Goal: Download file/media

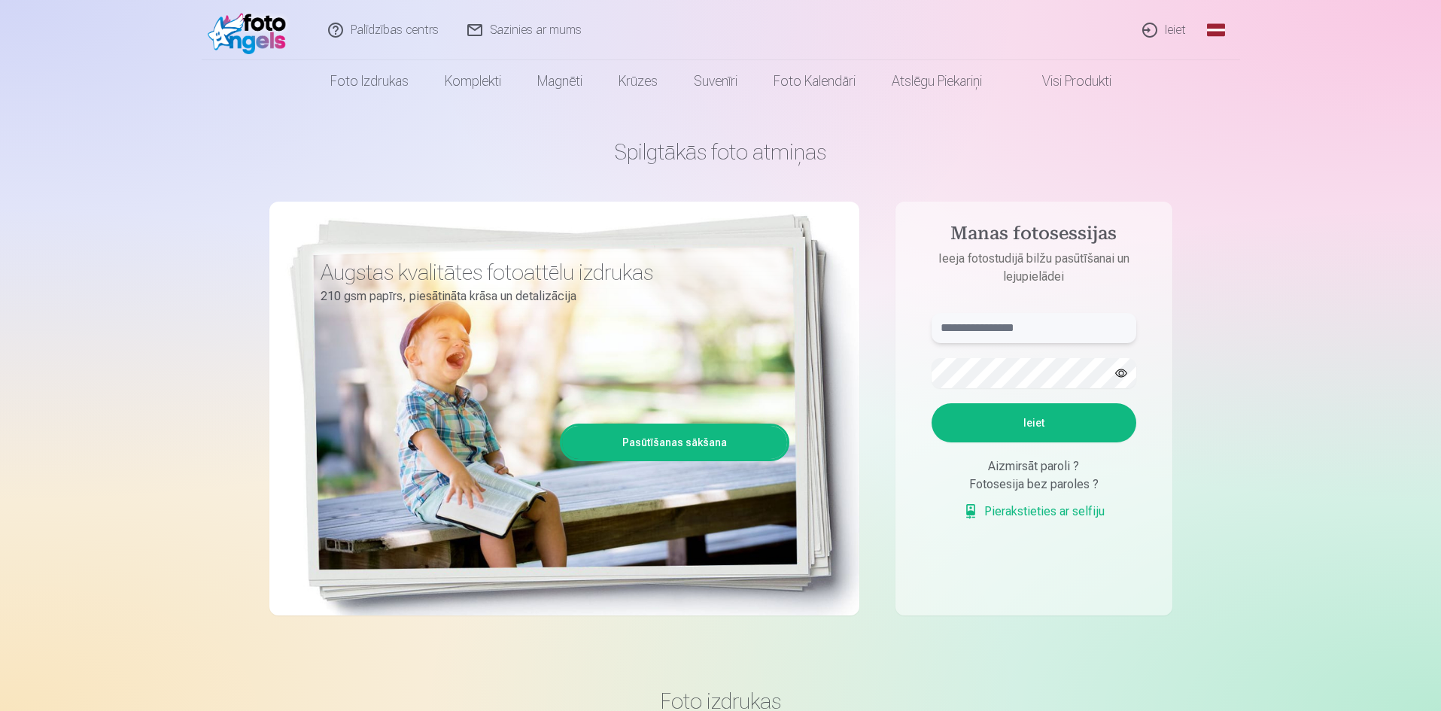
click at [1008, 330] on input "text" at bounding box center [1034, 328] width 205 height 30
type input "**********"
click at [966, 413] on button "Ieiet" at bounding box center [1034, 422] width 205 height 39
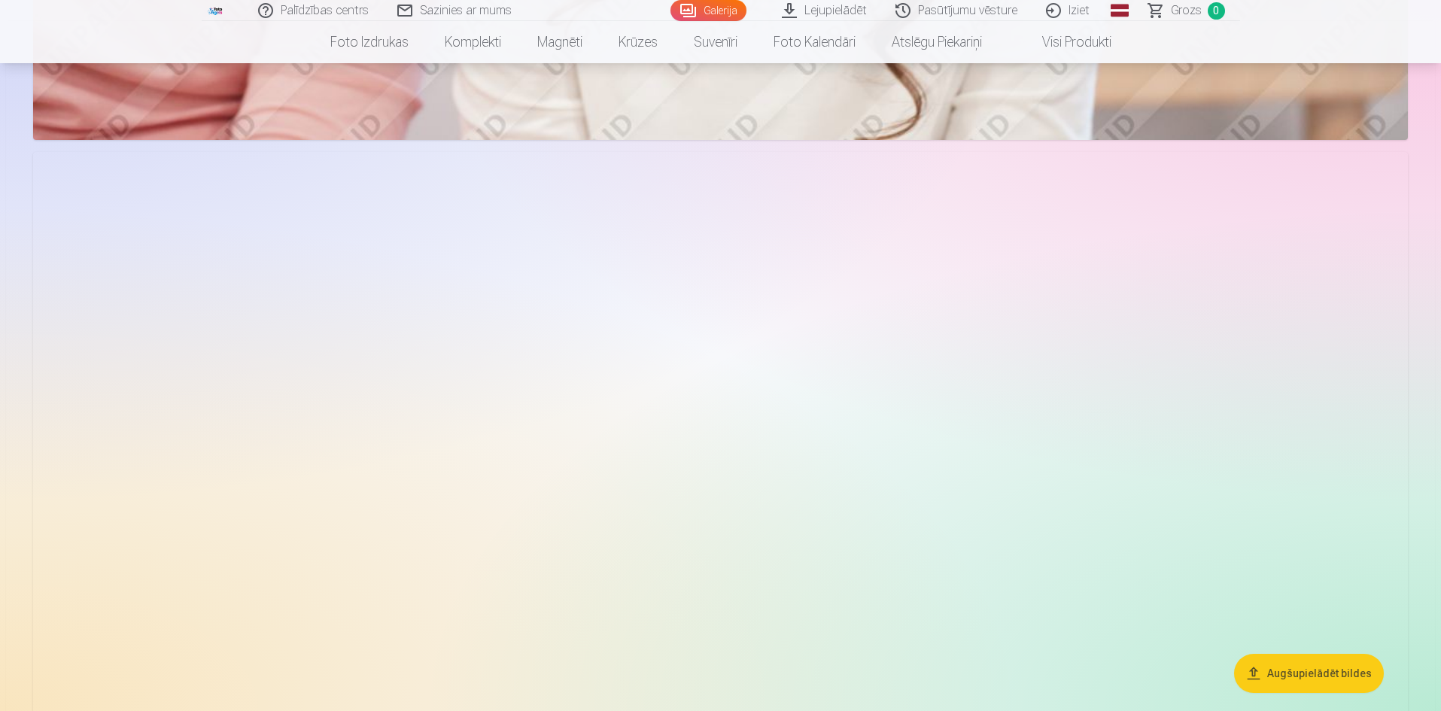
scroll to position [2408, 0]
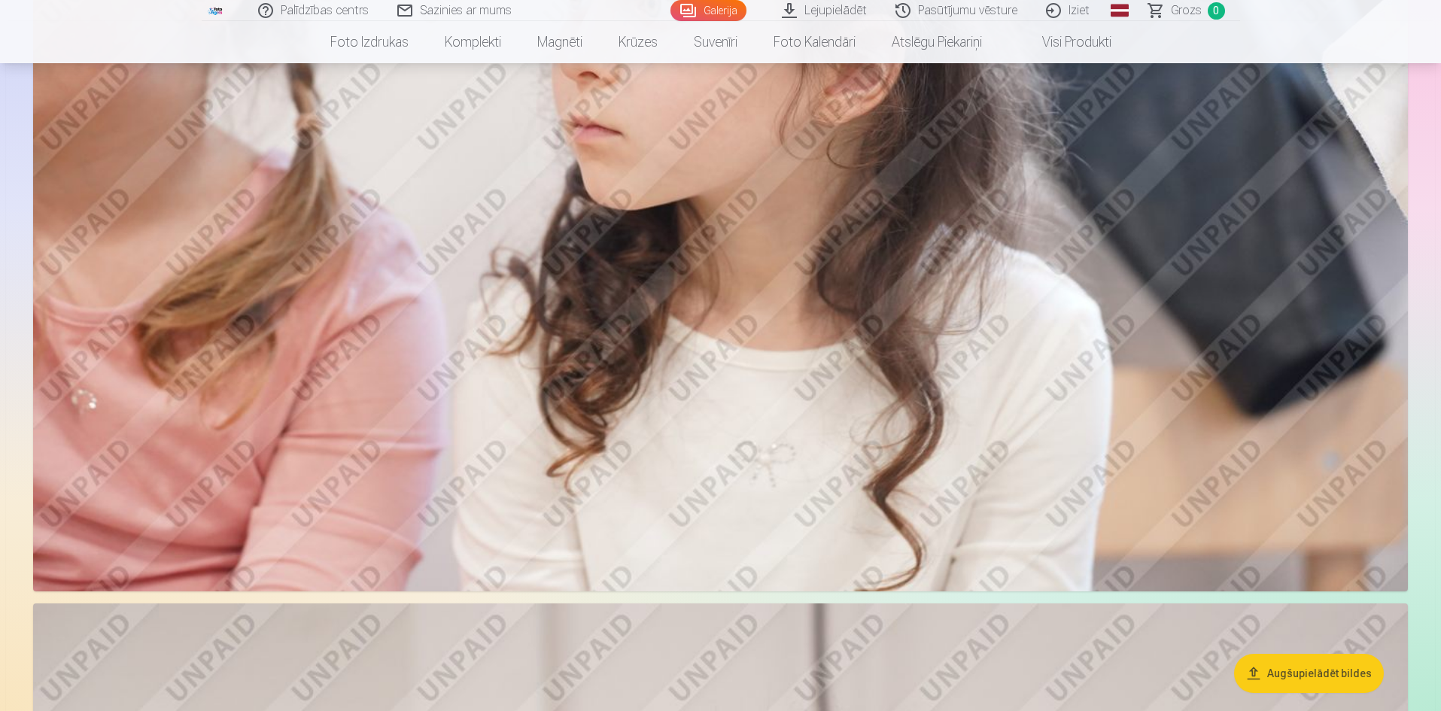
click at [859, 14] on link "Lejupielādēt" at bounding box center [825, 10] width 114 height 21
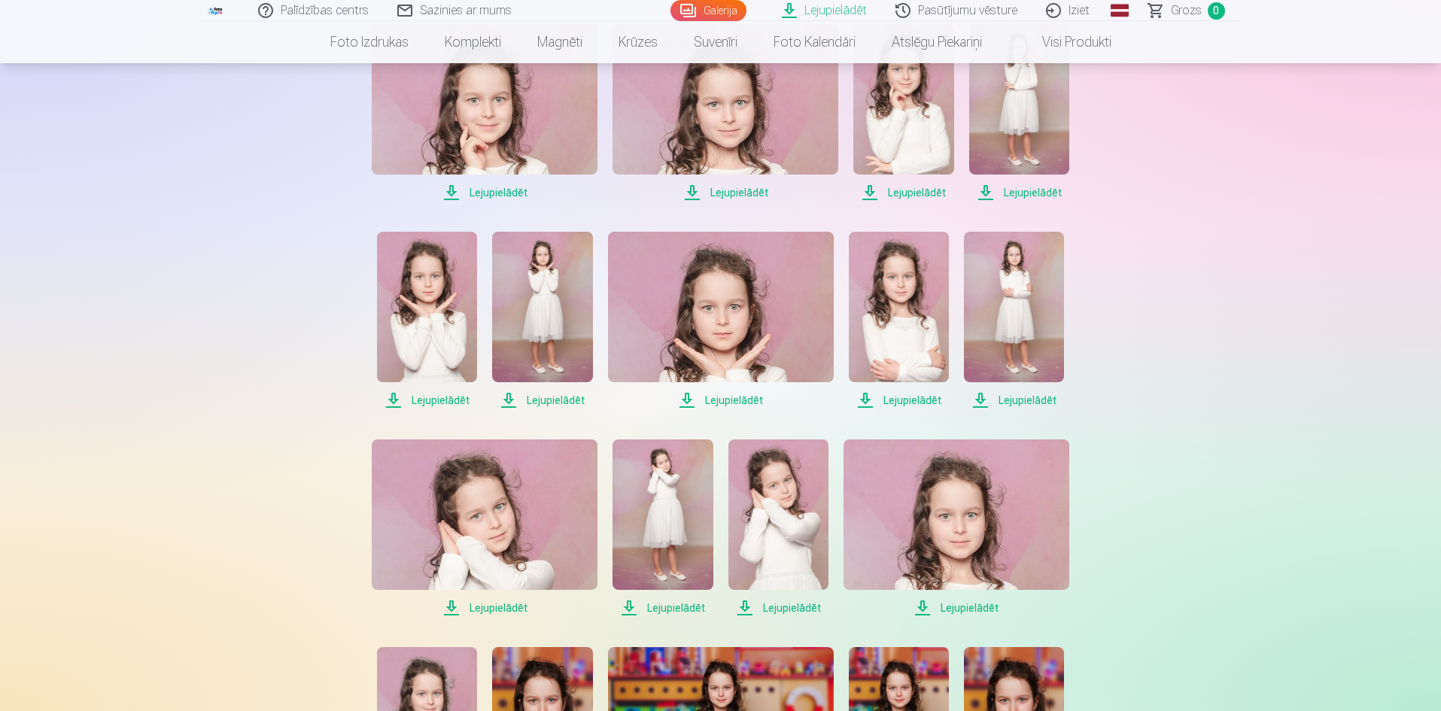
scroll to position [1053, 0]
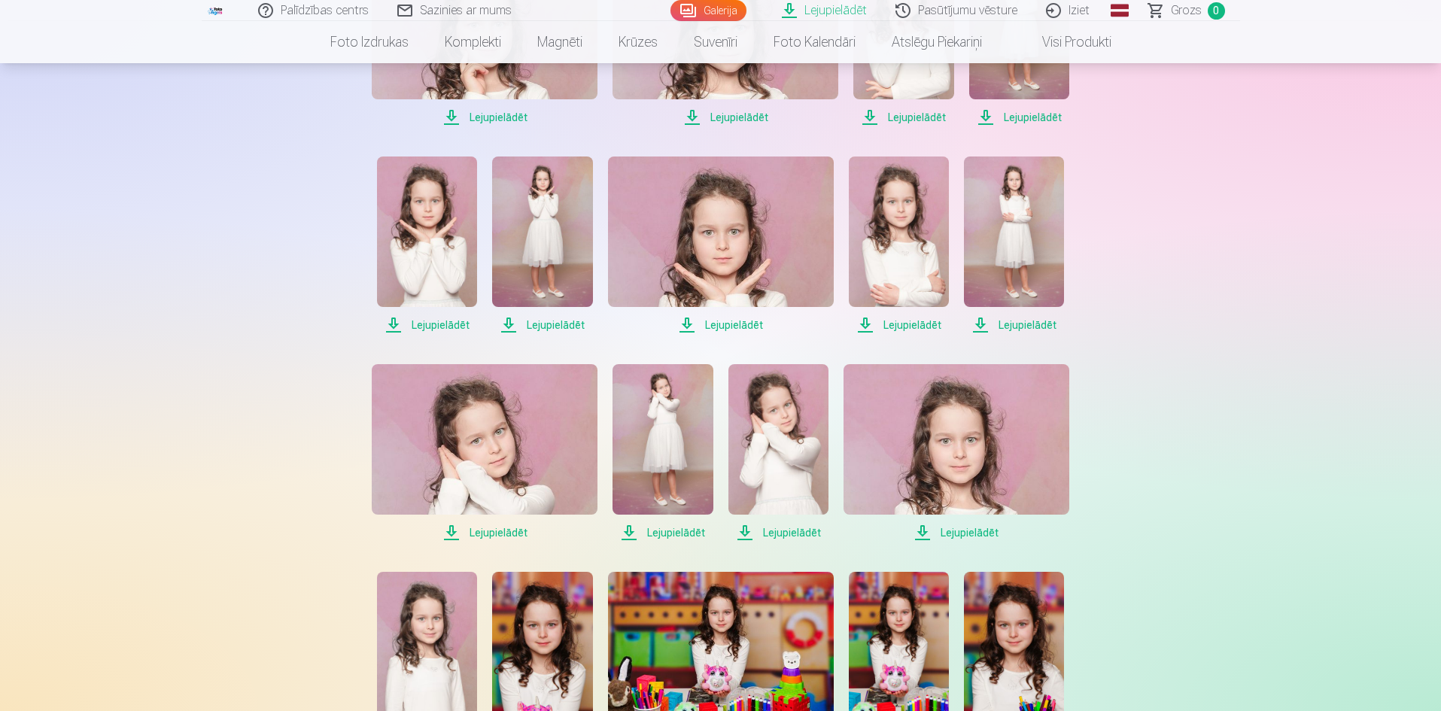
click at [971, 533] on span "Lejupielādēt" at bounding box center [956, 533] width 226 height 18
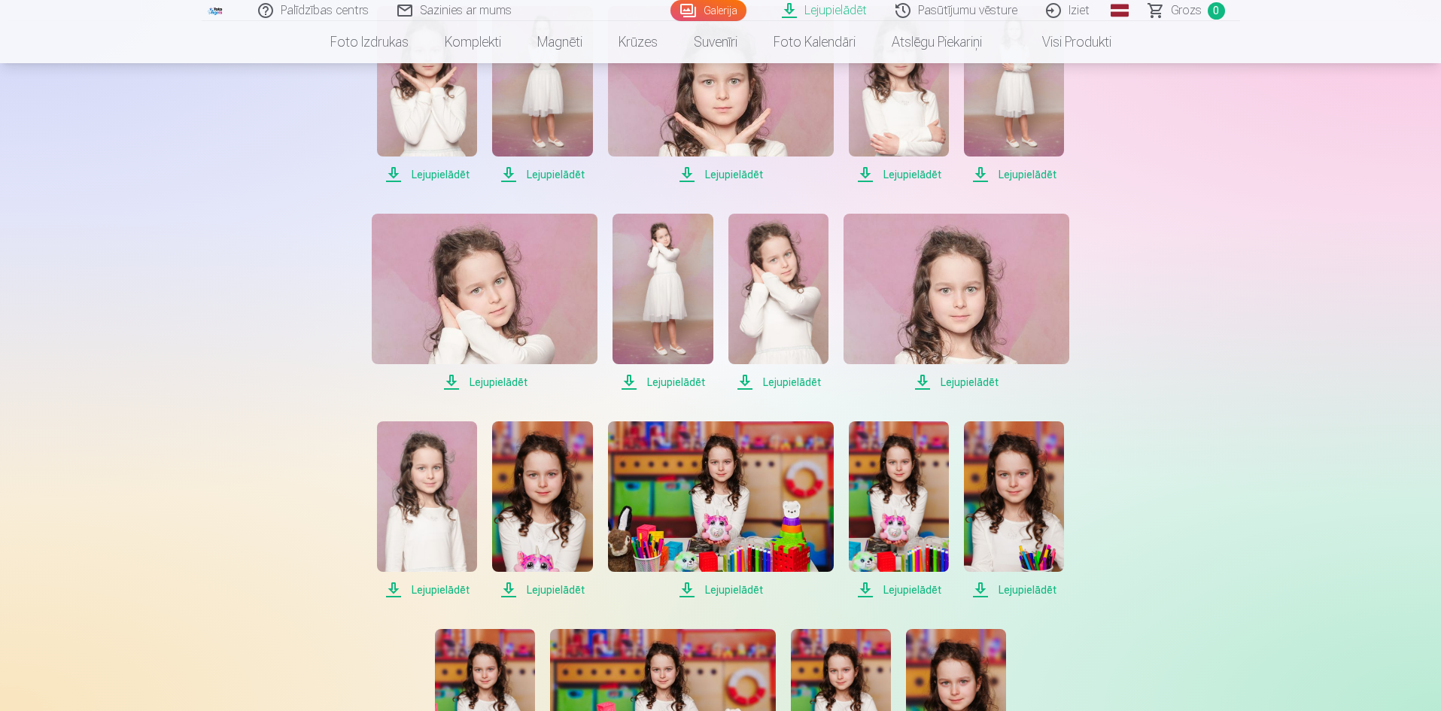
scroll to position [1354, 0]
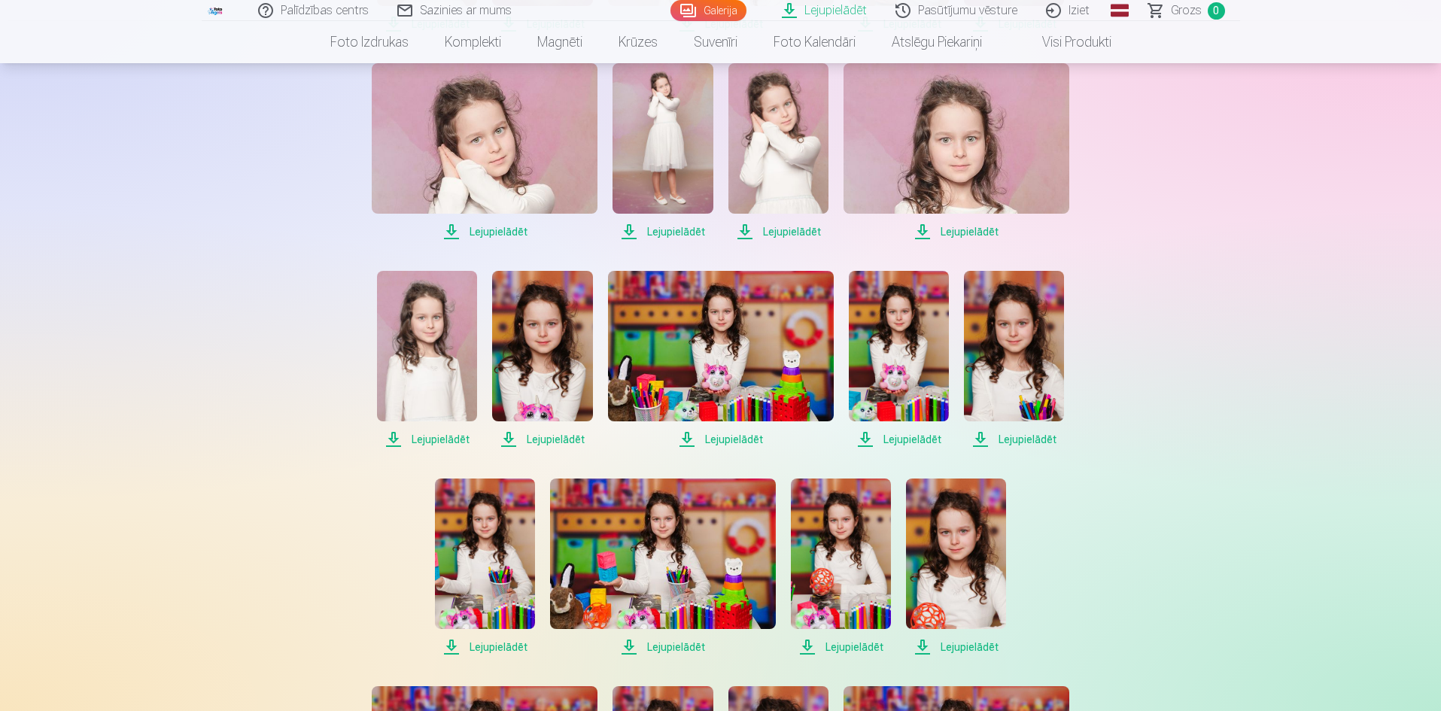
click at [926, 436] on span "Lejupielādēt" at bounding box center [899, 439] width 100 height 18
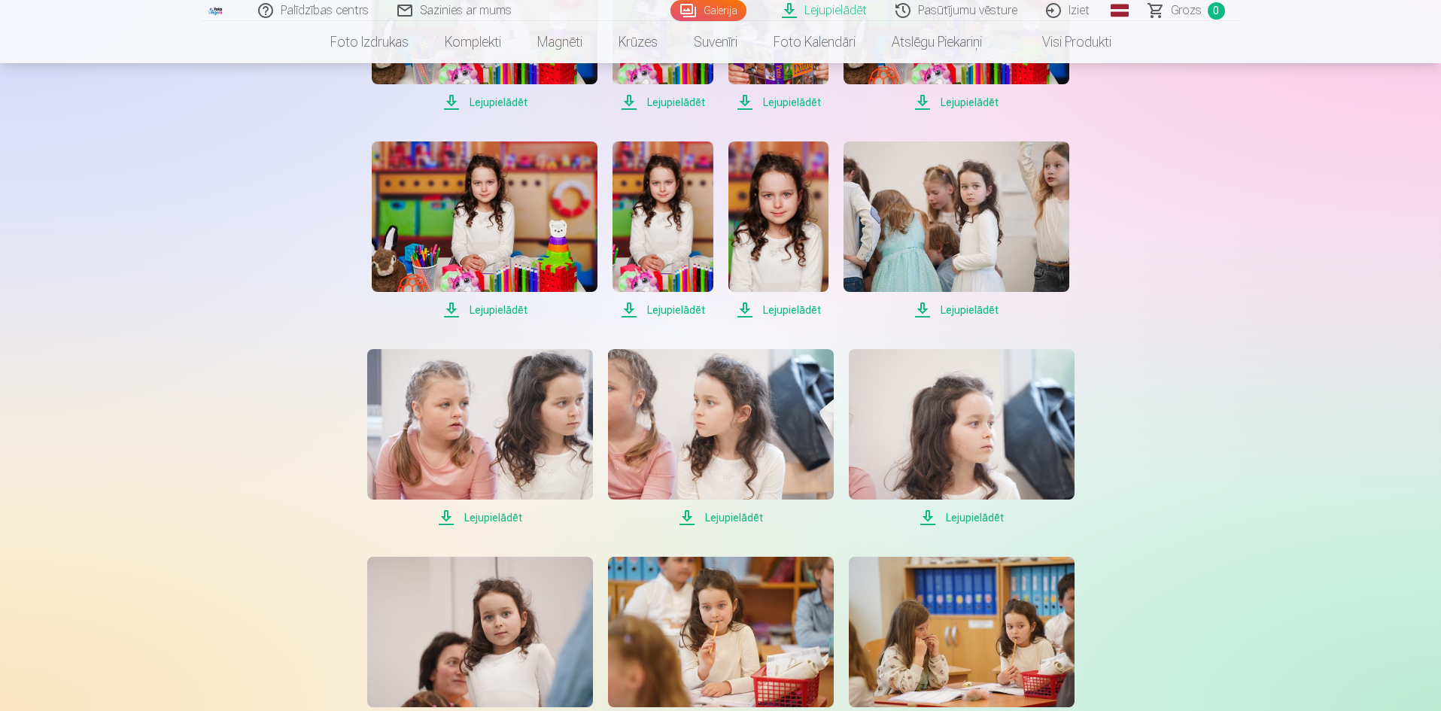
scroll to position [2182, 0]
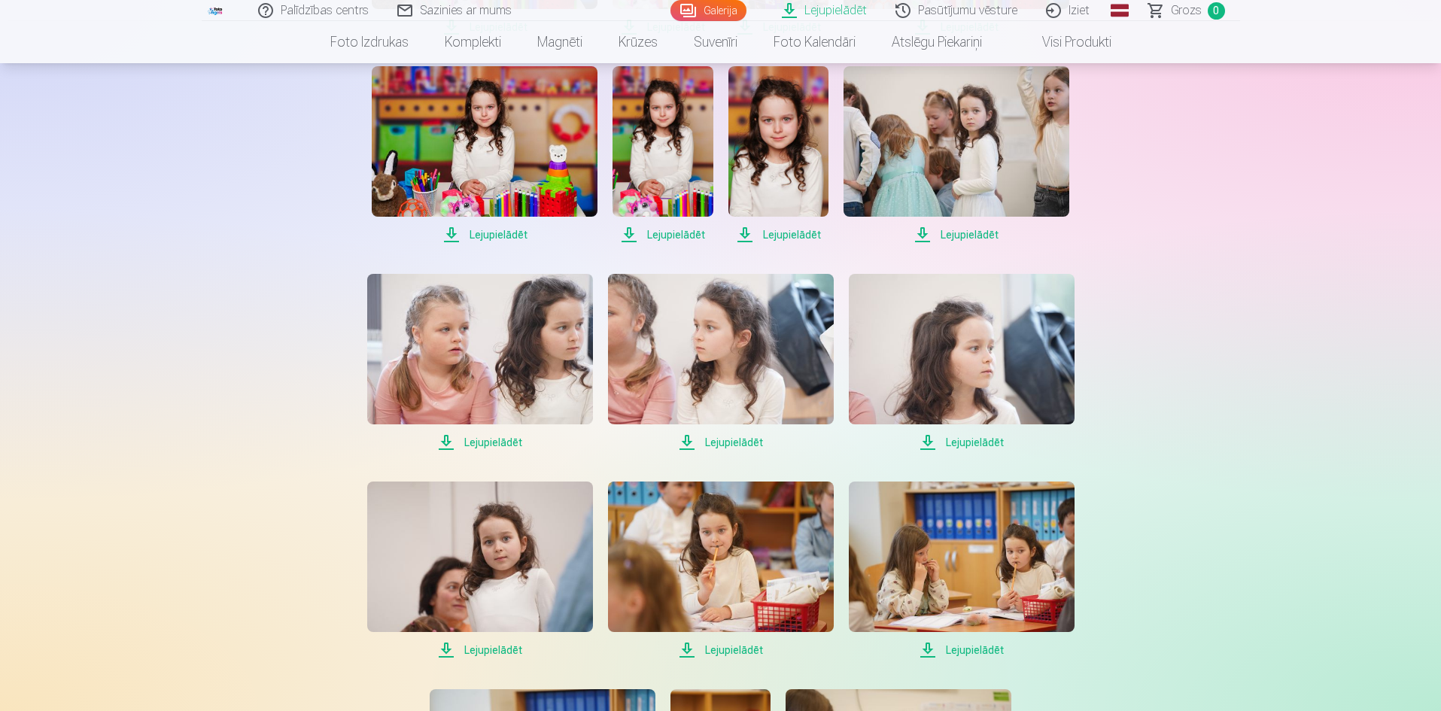
click at [981, 443] on span "Lejupielādēt" at bounding box center [962, 442] width 226 height 18
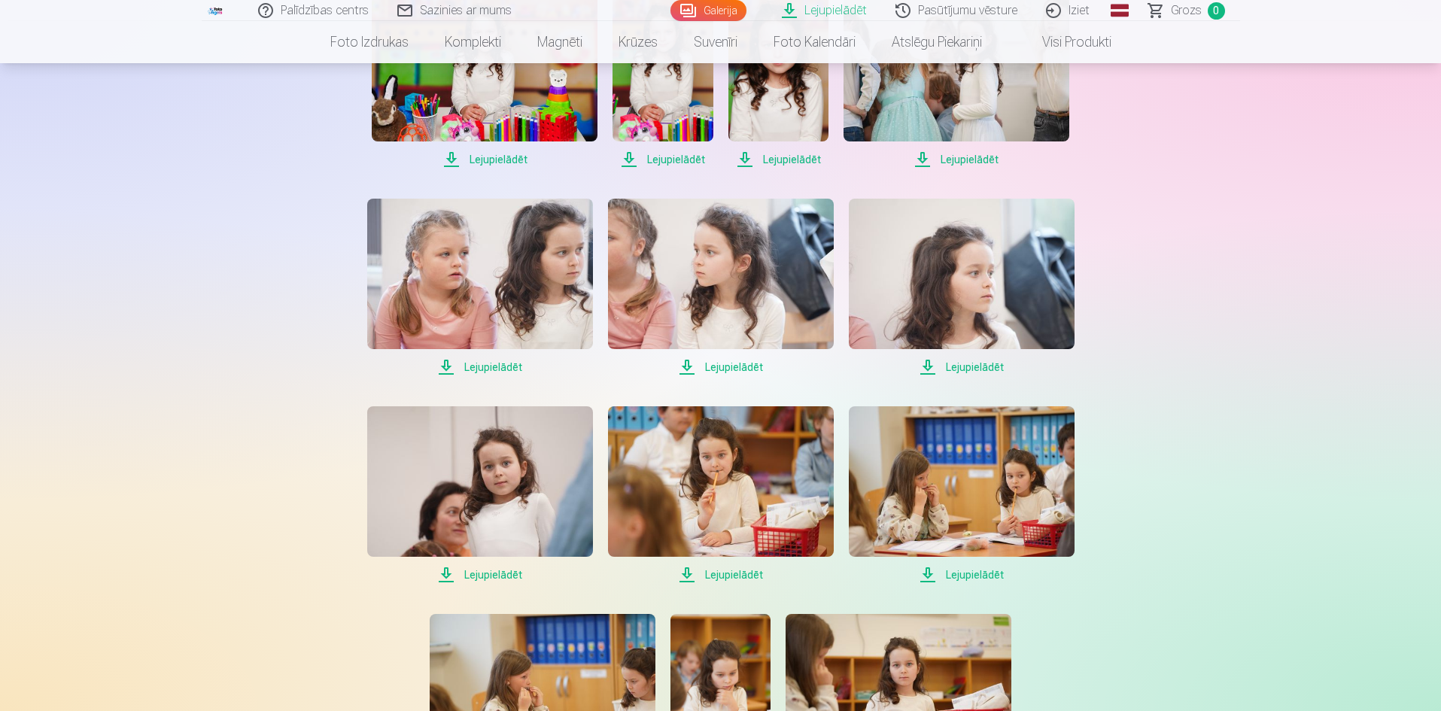
scroll to position [2333, 0]
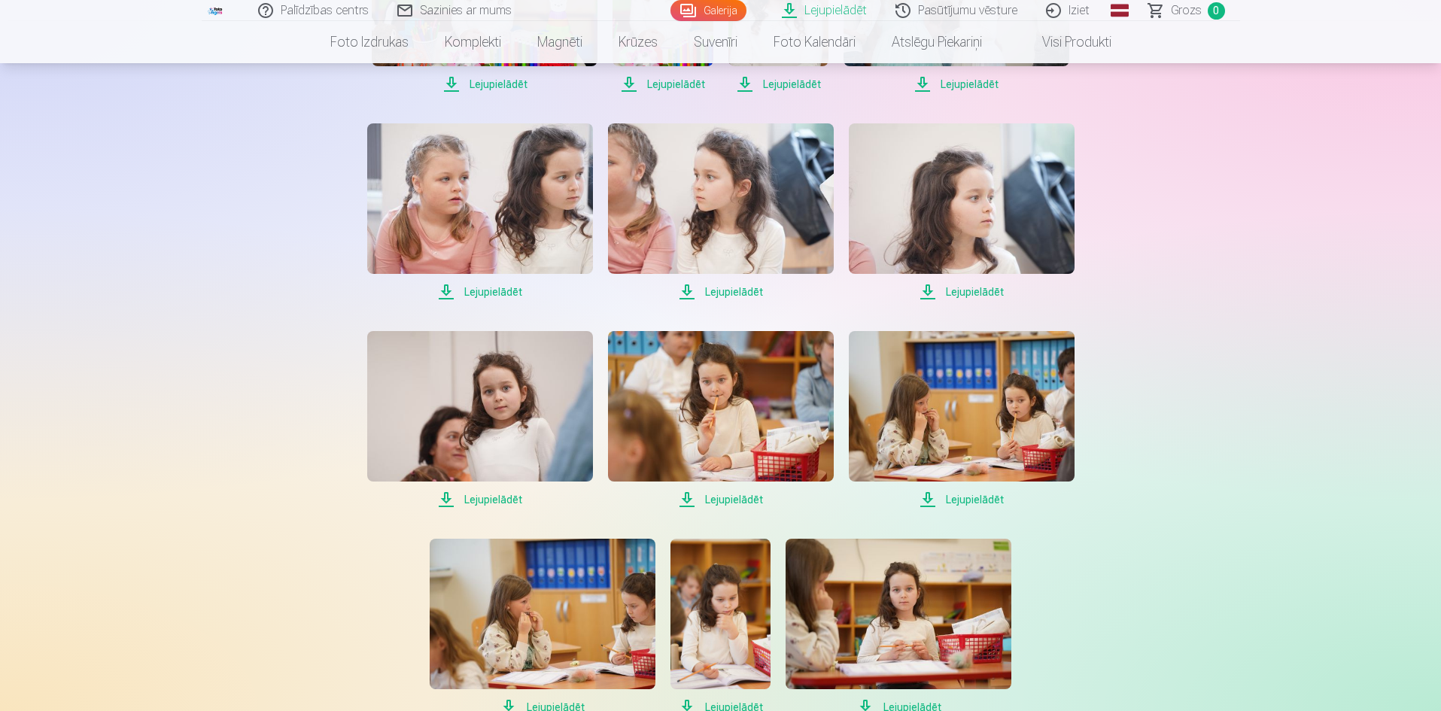
click at [979, 495] on span "Lejupielādēt" at bounding box center [962, 500] width 226 height 18
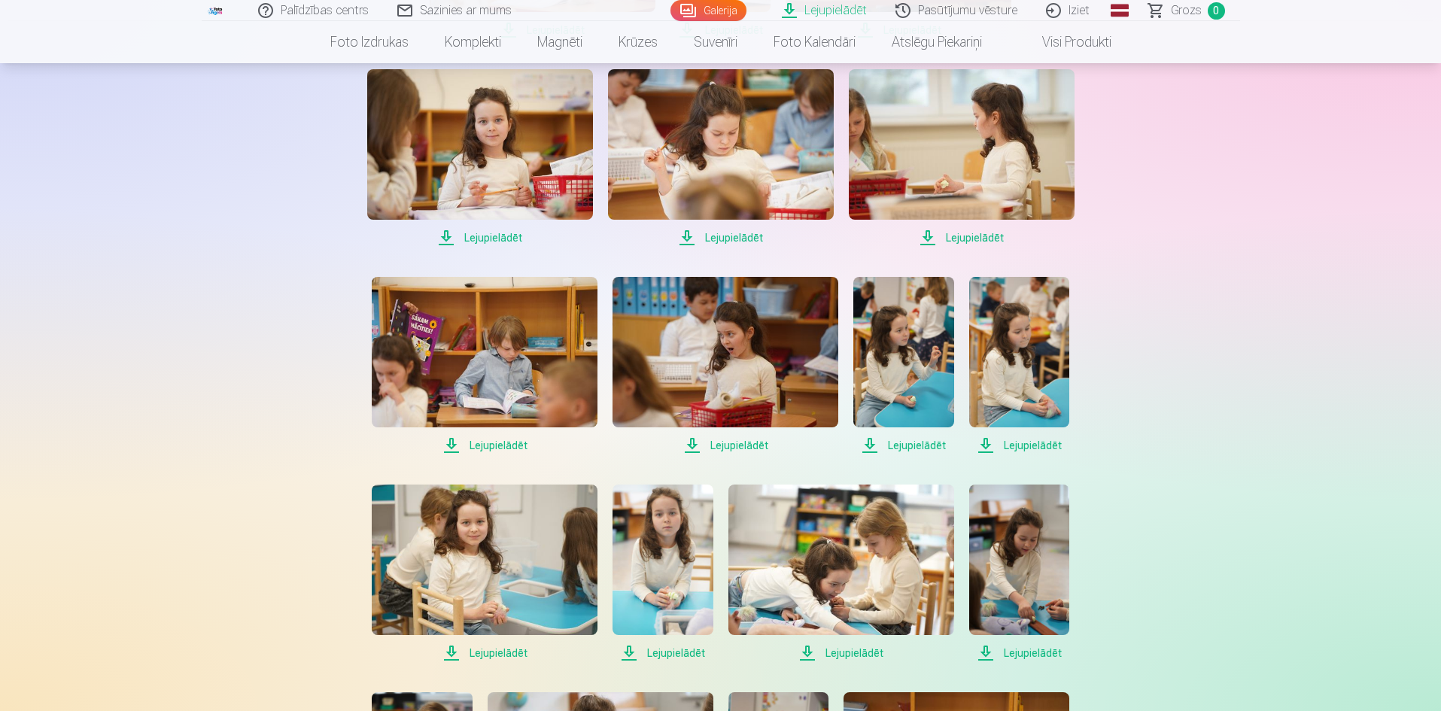
scroll to position [3160, 0]
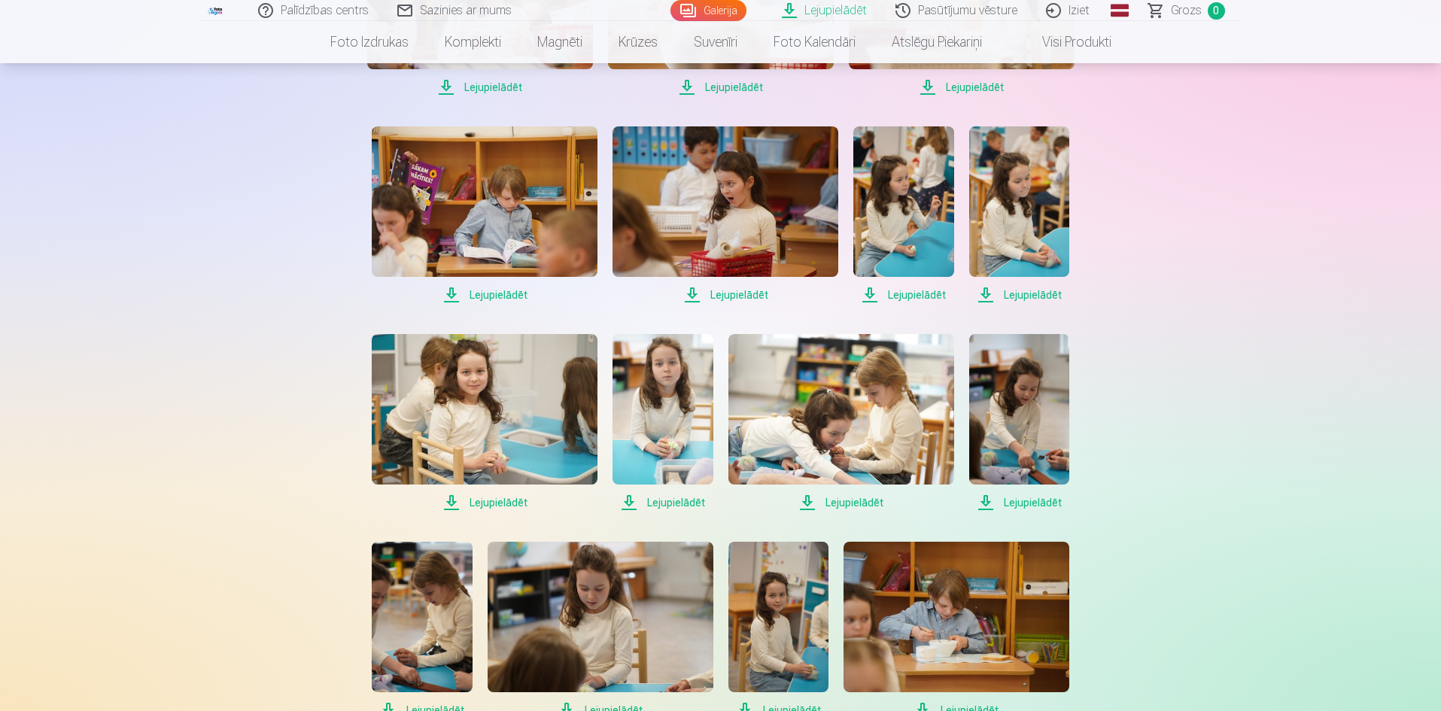
click at [493, 502] on span "Lejupielādēt" at bounding box center [485, 503] width 226 height 18
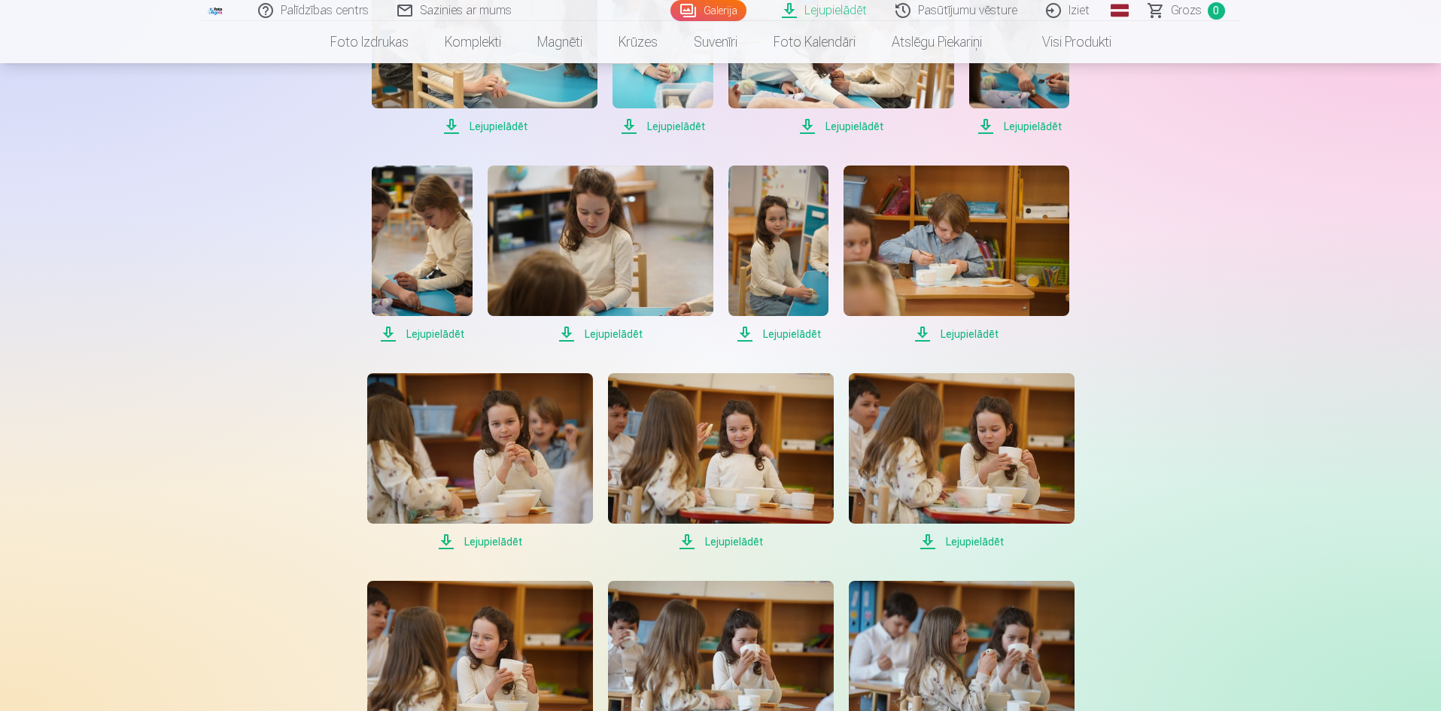
scroll to position [3612, 0]
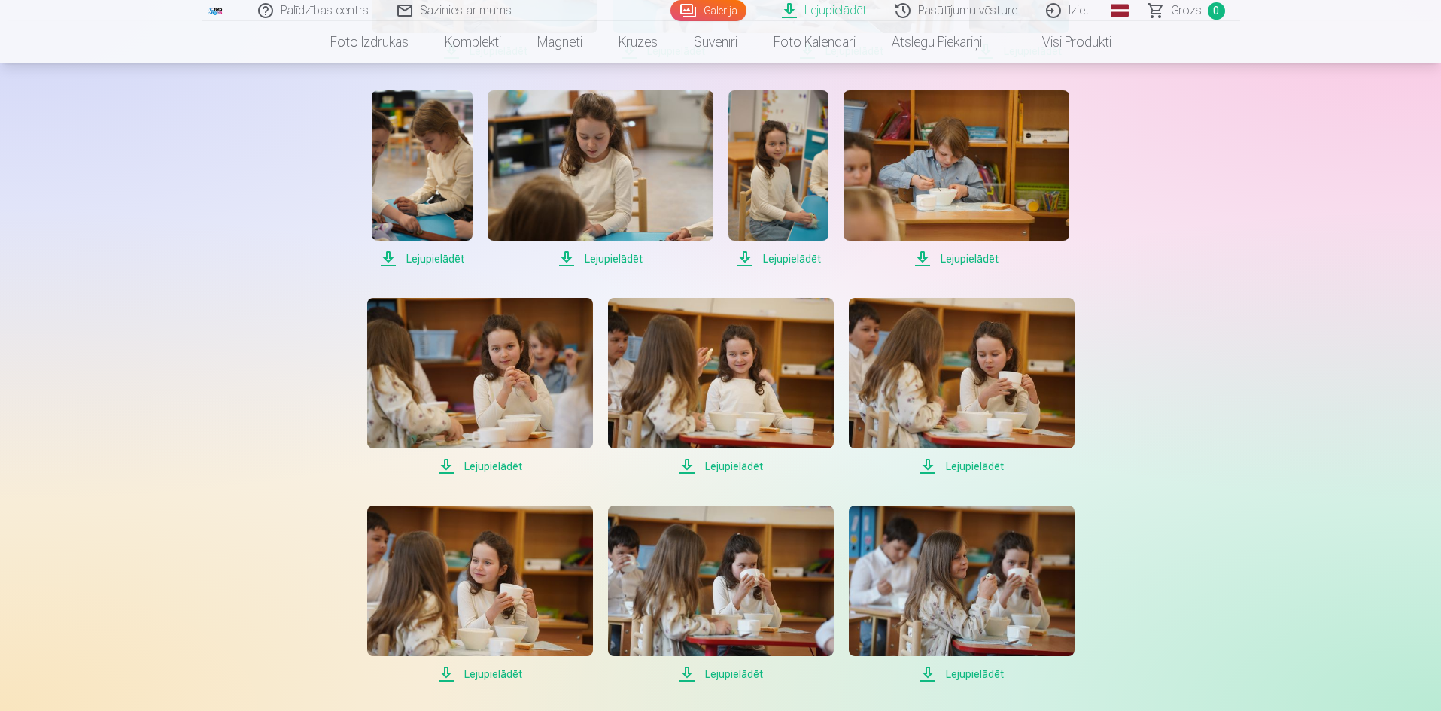
click at [486, 671] on span "Lejupielādēt" at bounding box center [480, 674] width 226 height 18
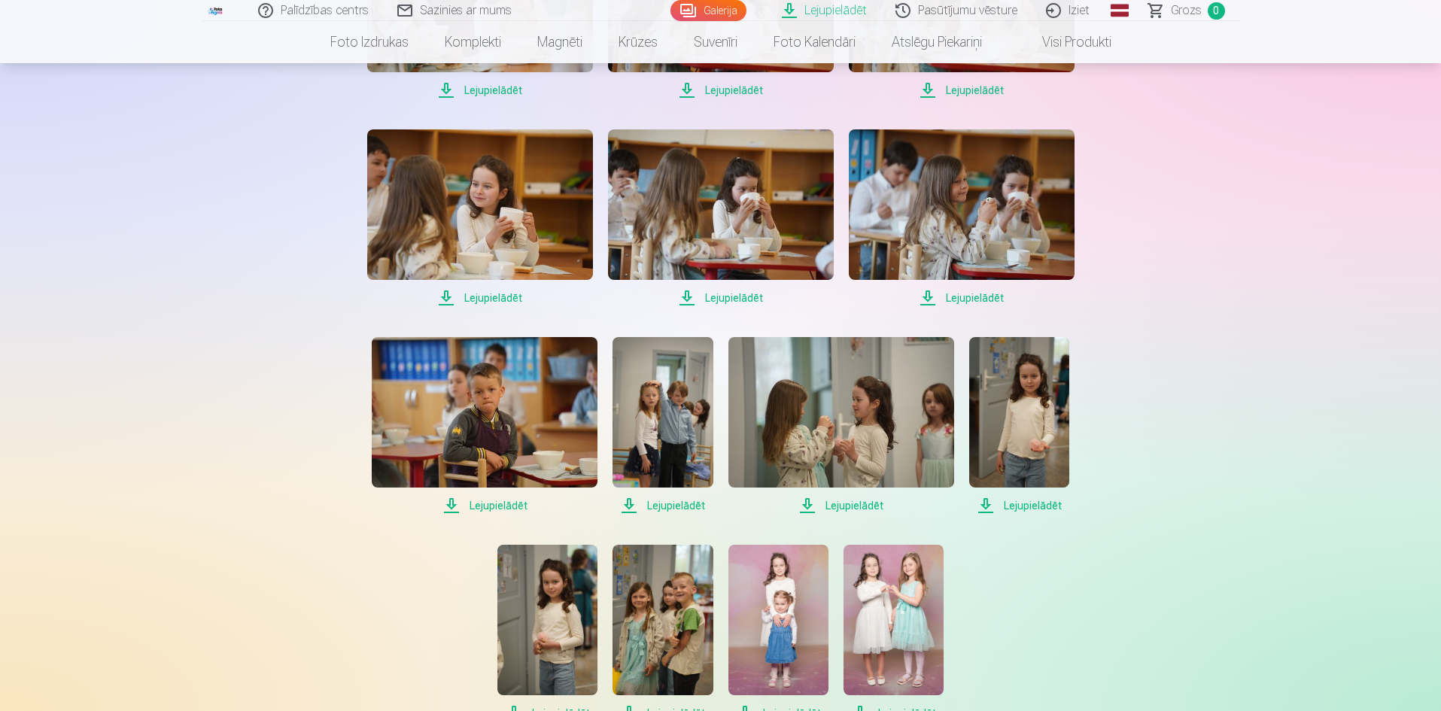
scroll to position [4063, 0]
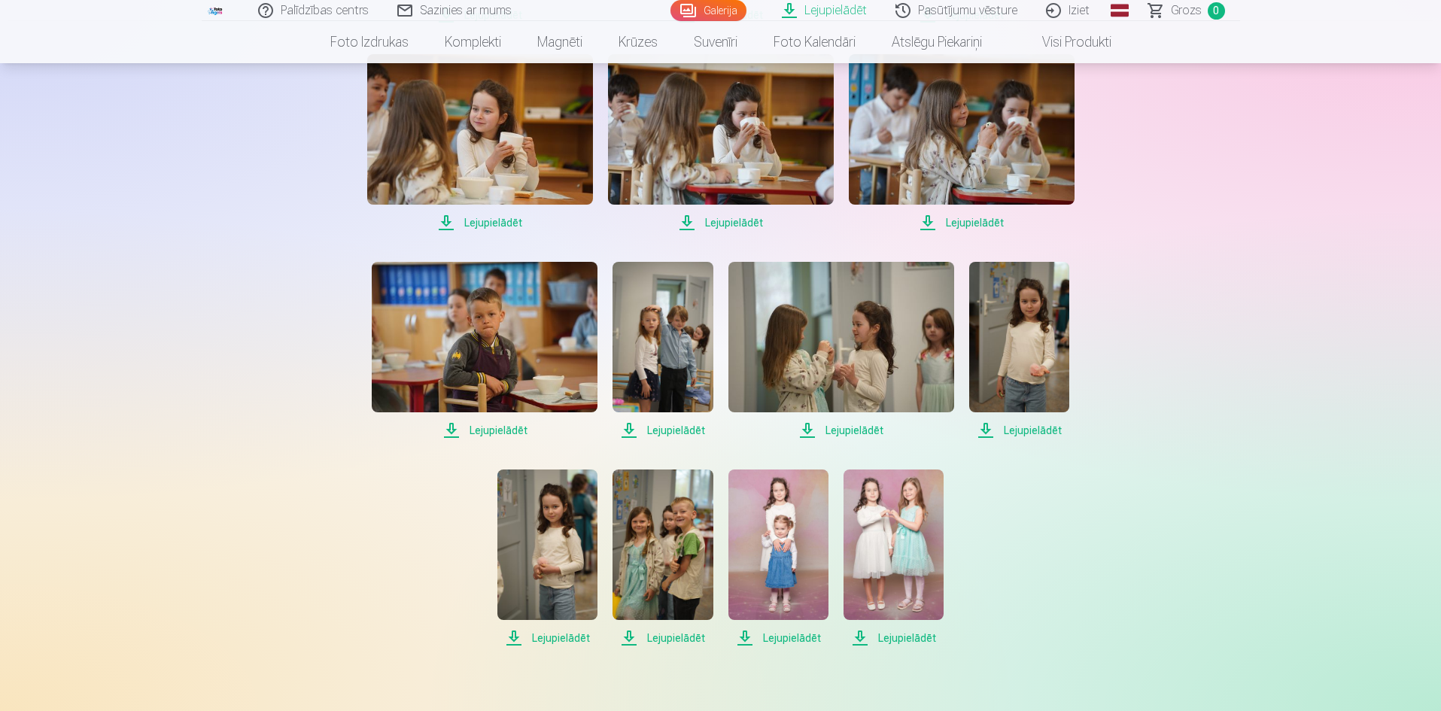
click at [791, 642] on span "Lejupielādēt" at bounding box center [778, 638] width 100 height 18
click at [906, 636] on span "Lejupielādēt" at bounding box center [893, 638] width 100 height 18
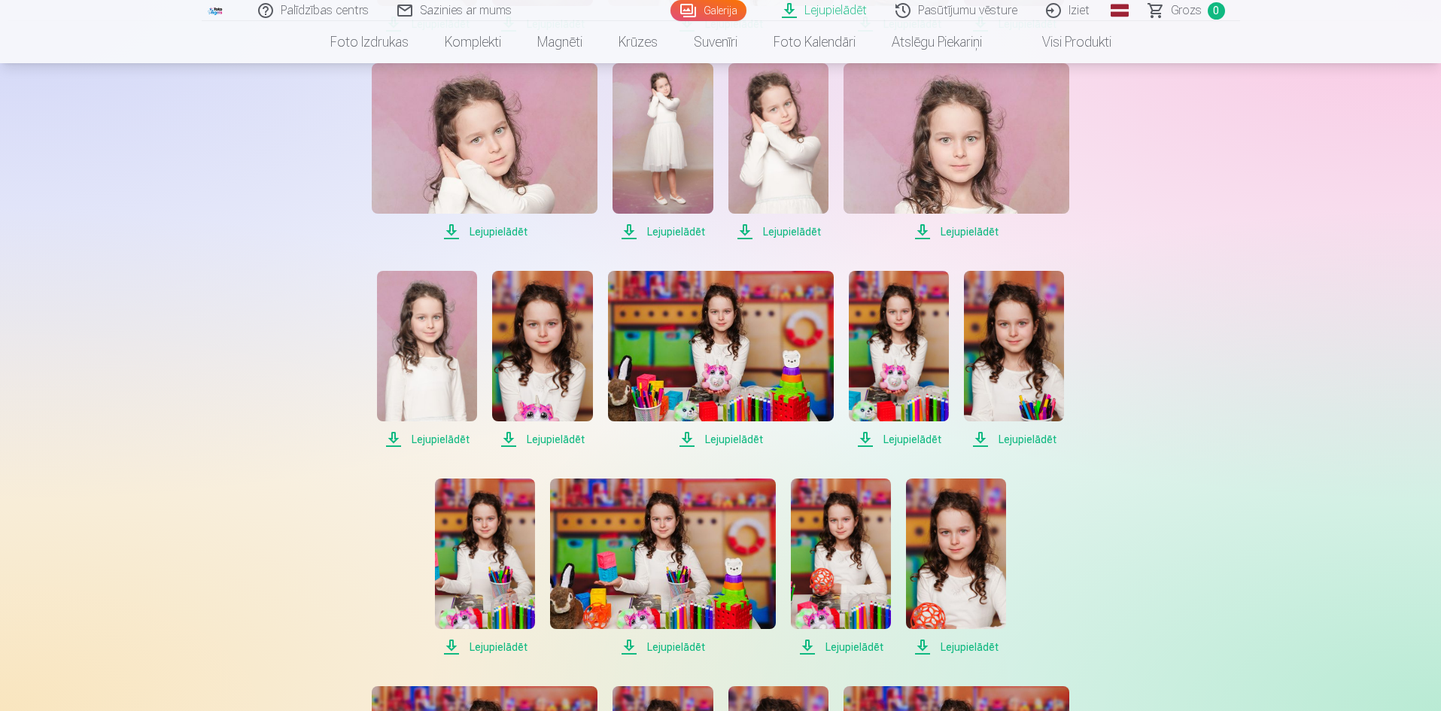
scroll to position [978, 0]
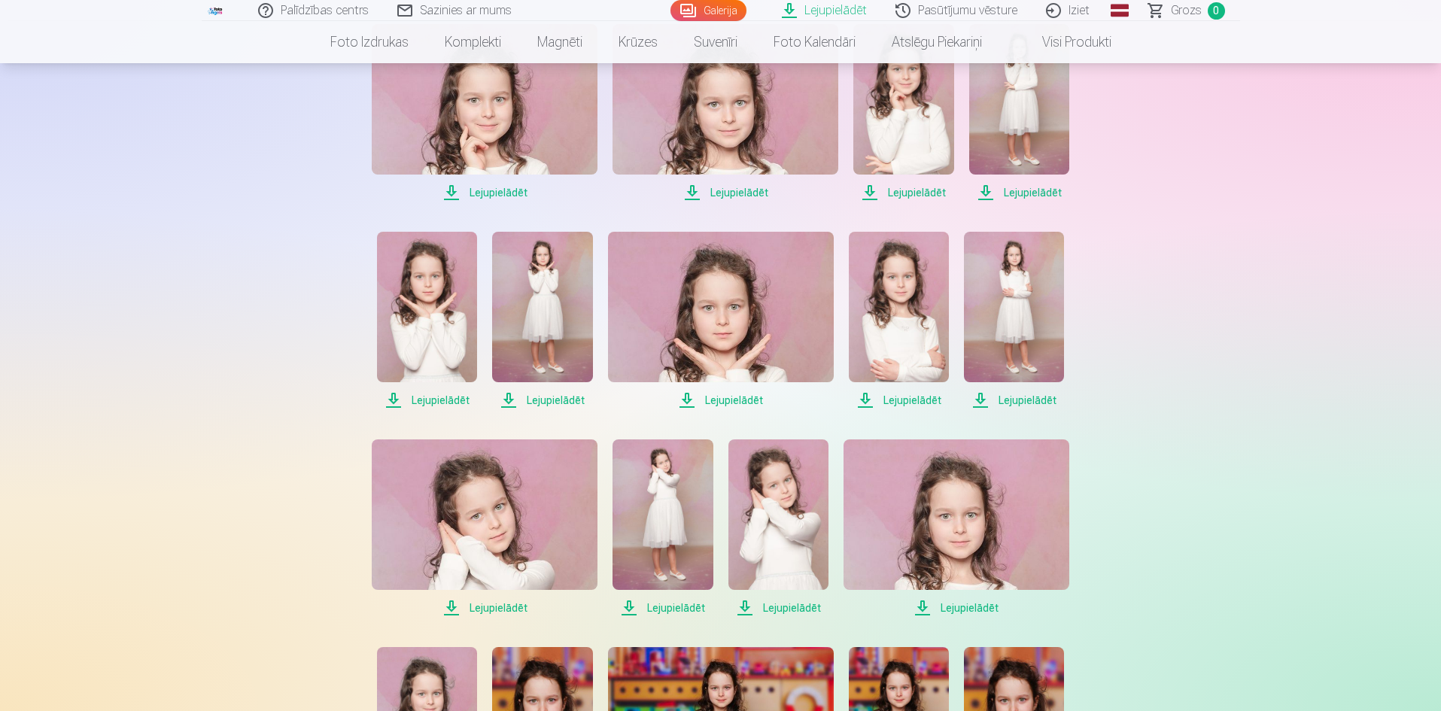
click at [962, 606] on span "Lejupielādēt" at bounding box center [956, 608] width 226 height 18
click at [731, 402] on span "Lejupielādēt" at bounding box center [721, 400] width 226 height 18
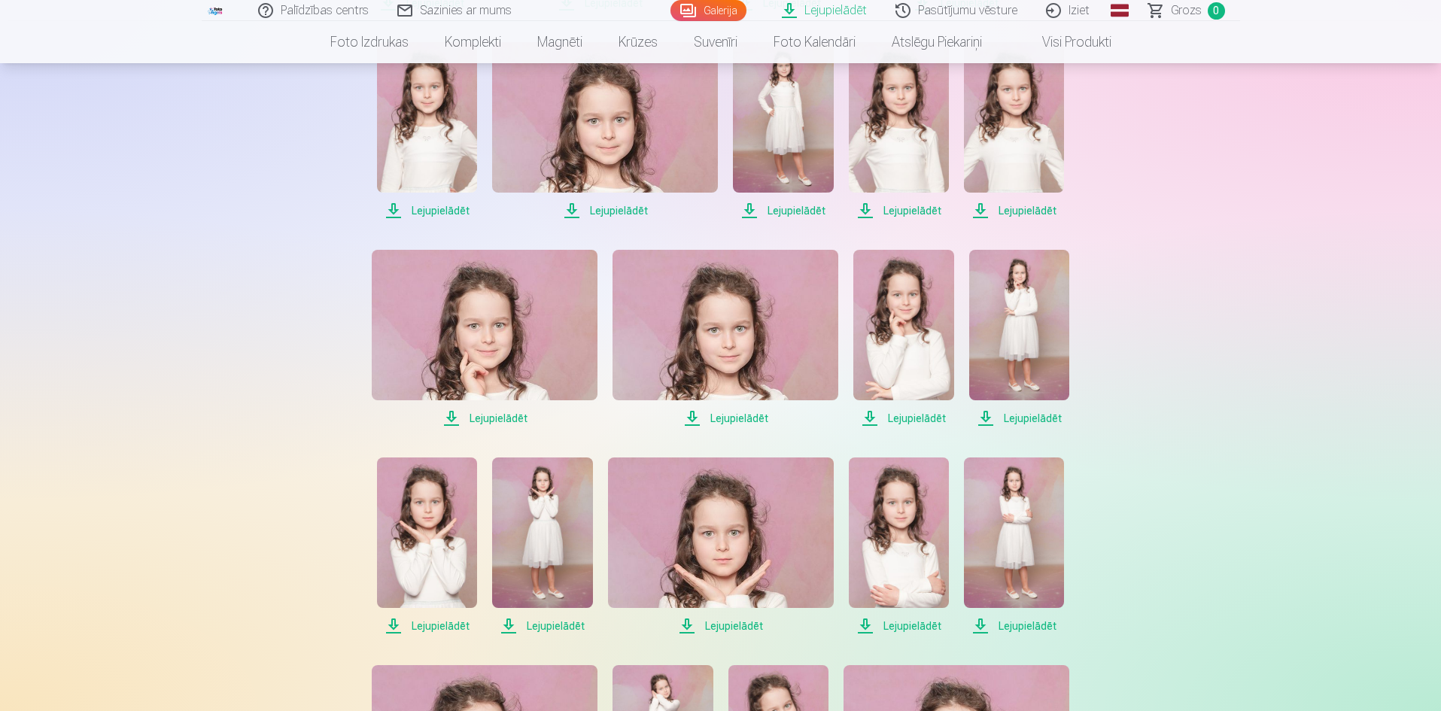
click at [508, 420] on span "Lejupielādēt" at bounding box center [485, 418] width 226 height 18
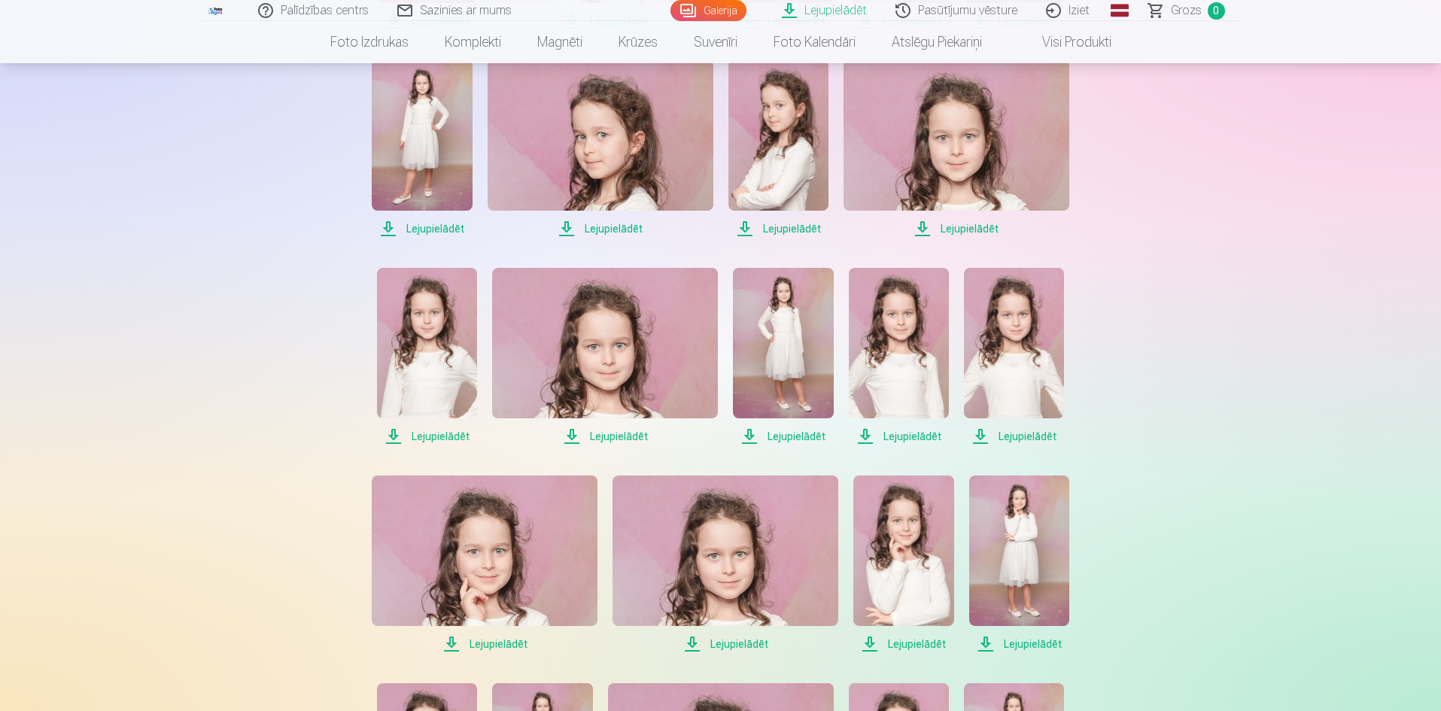
click at [437, 228] on span "Lejupielādēt" at bounding box center [422, 229] width 100 height 18
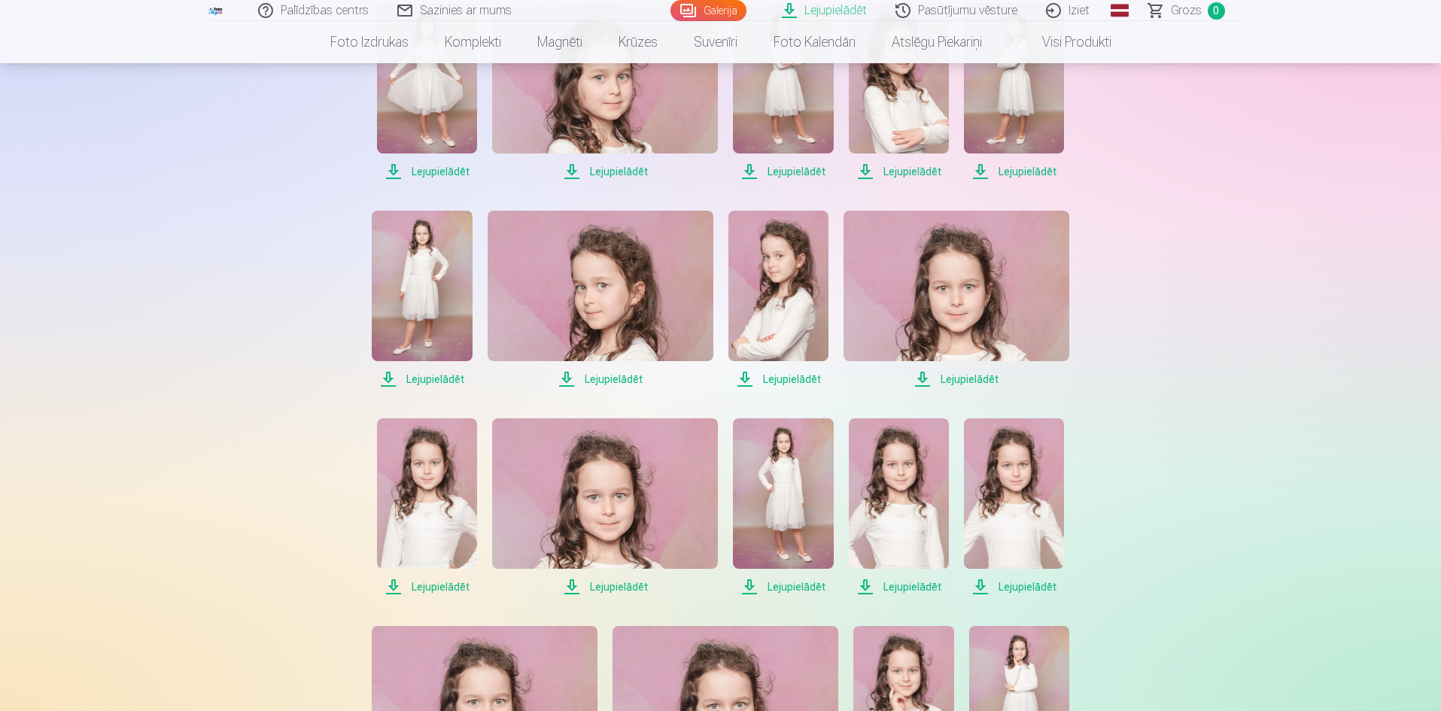
scroll to position [150, 0]
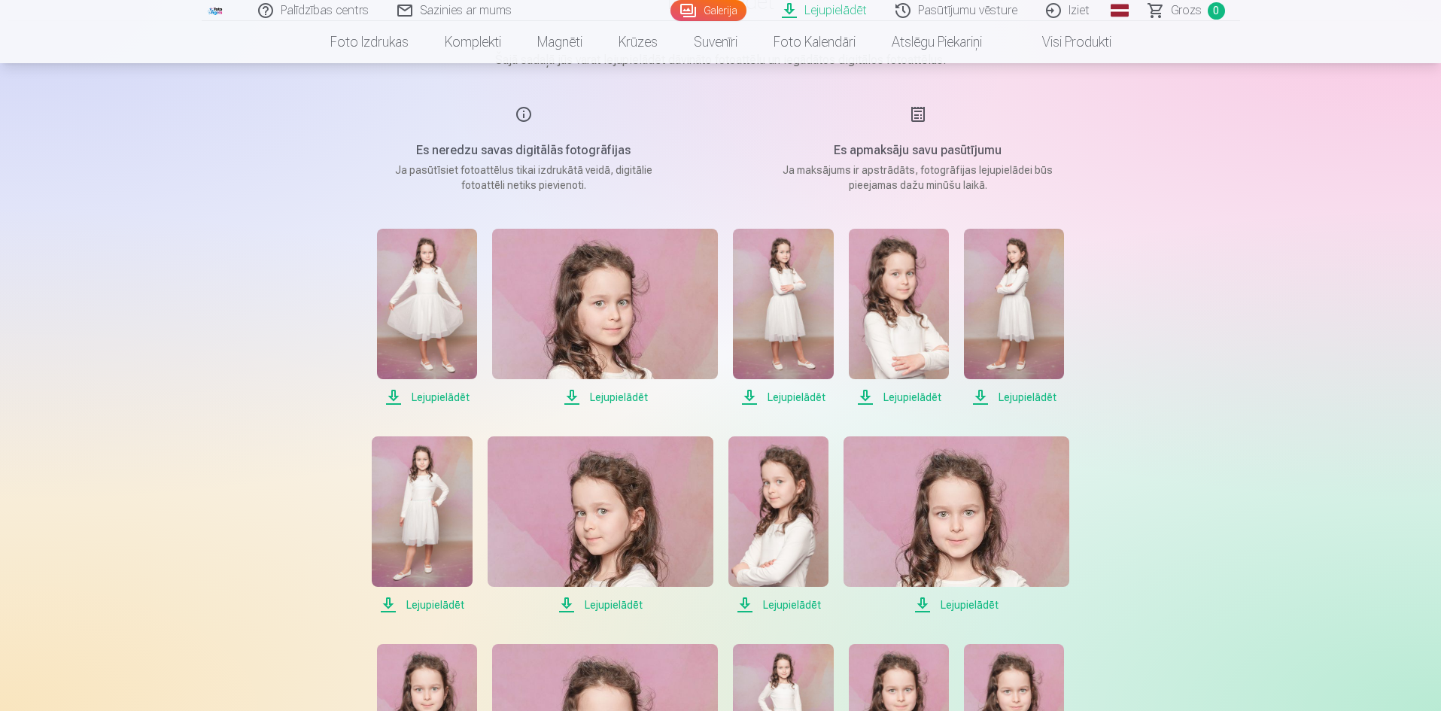
click at [796, 396] on span "Lejupielādēt" at bounding box center [783, 397] width 100 height 18
click at [616, 399] on span "Lejupielādēt" at bounding box center [605, 397] width 226 height 18
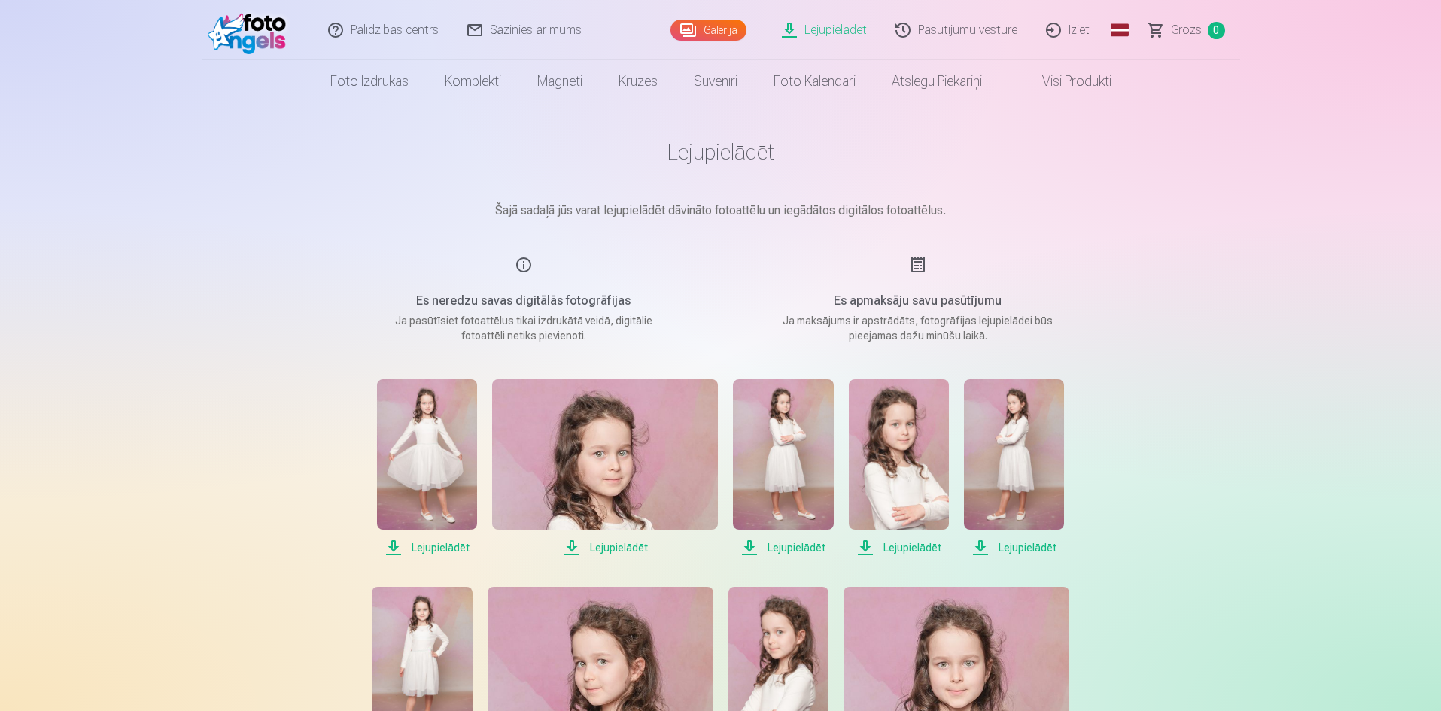
click at [1086, 36] on link "Iziet" at bounding box center [1068, 30] width 72 height 60
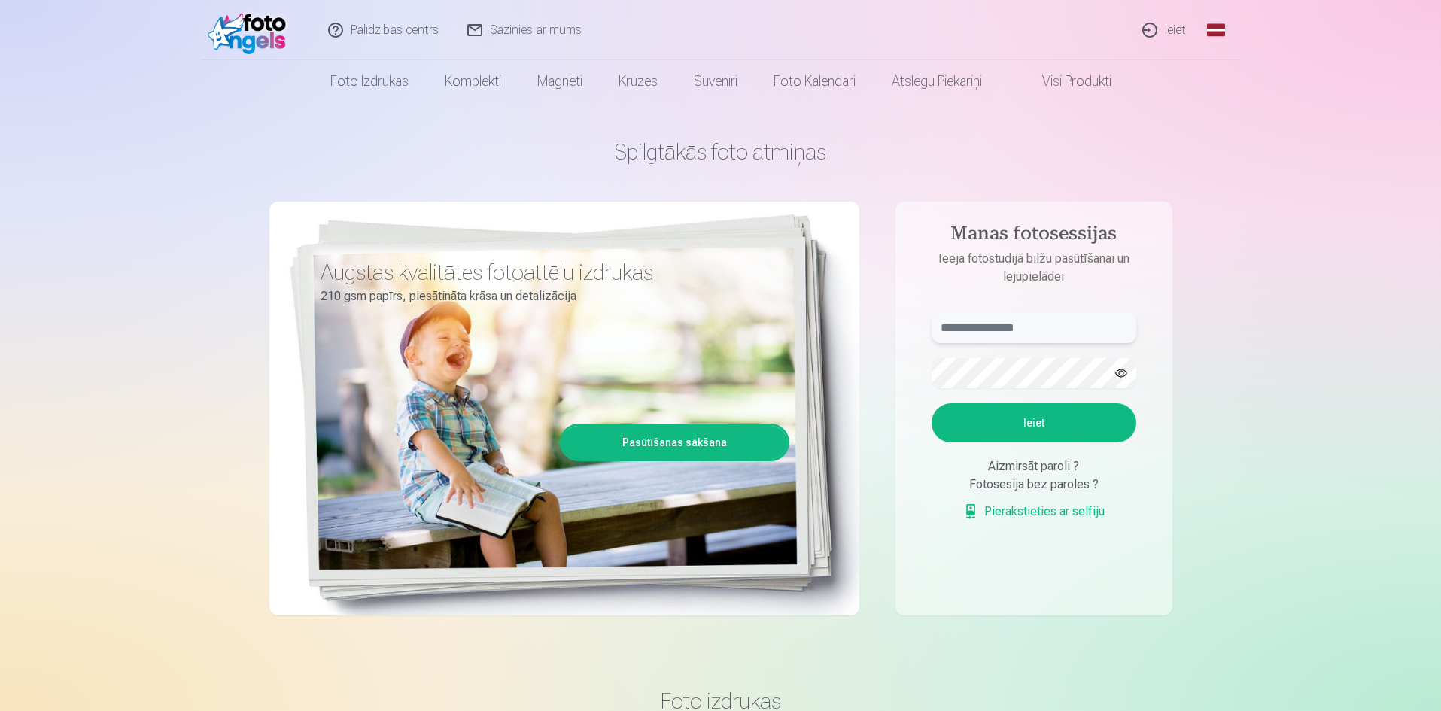
click at [1032, 321] on input "text" at bounding box center [1034, 328] width 205 height 30
type input "**********"
click at [932, 403] on button "Ieiet" at bounding box center [1034, 422] width 205 height 39
